Goal: Information Seeking & Learning: Find specific page/section

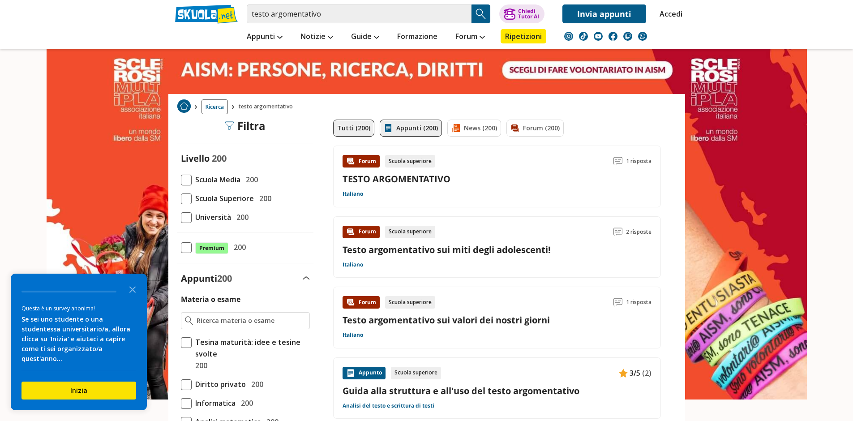
click at [414, 132] on link "Appunti (200)" at bounding box center [411, 127] width 62 height 17
click at [420, 132] on link "Appunti (200)" at bounding box center [411, 127] width 62 height 17
click at [421, 132] on link "Appunti (200)" at bounding box center [411, 127] width 62 height 17
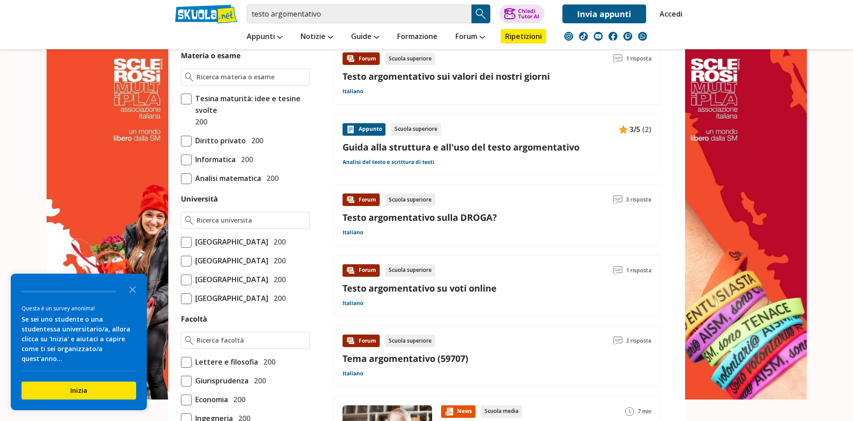
scroll to position [667, 0]
